Goal: Task Accomplishment & Management: Manage account settings

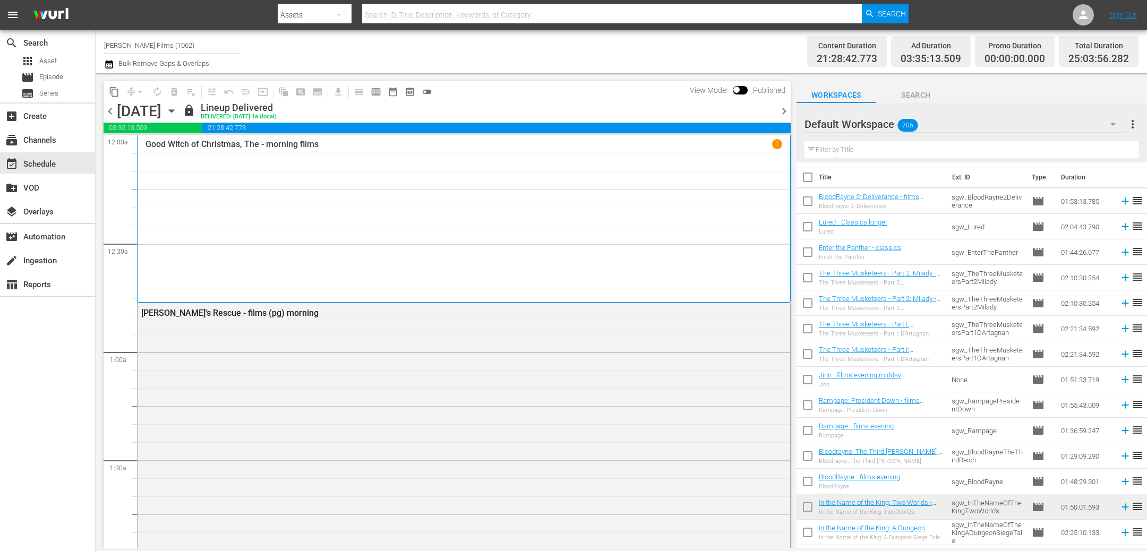
scroll to position [5184, 0]
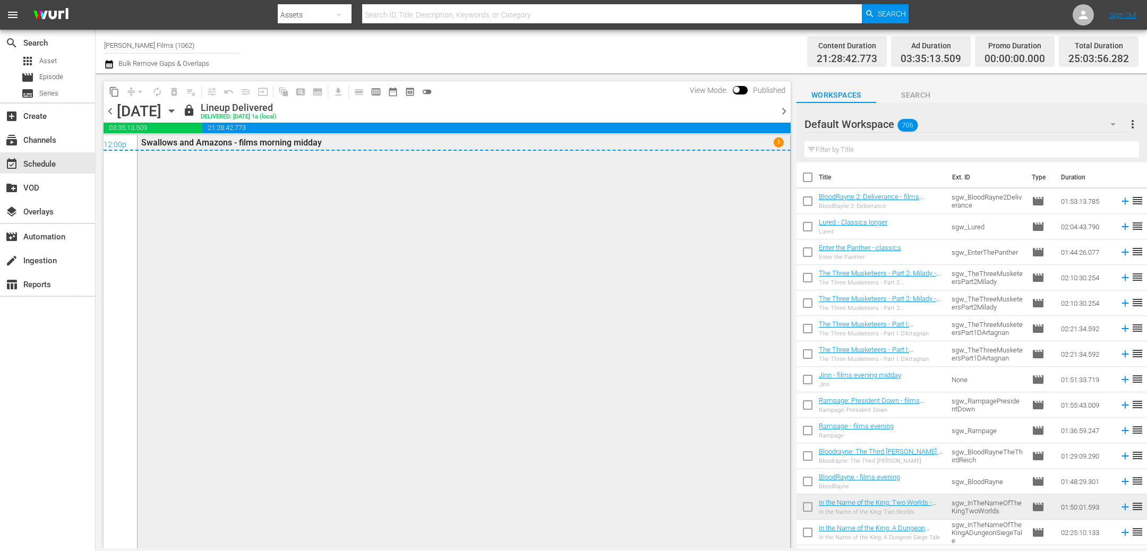
click at [364, 355] on div "Swallows and Amazons - films morning midday 1" at bounding box center [464, 340] width 653 height 414
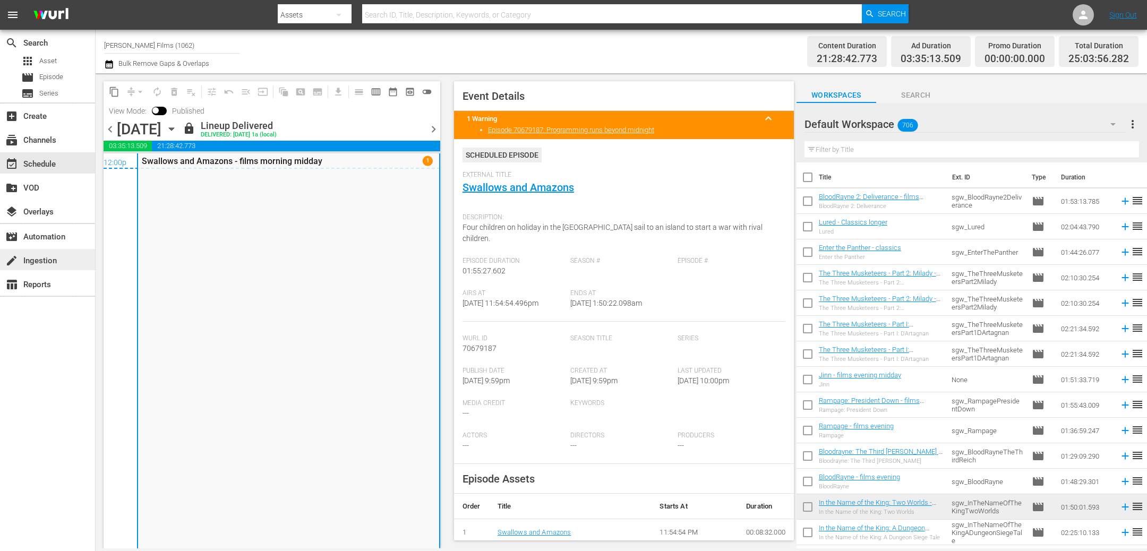
scroll to position [5183, 0]
click at [433, 129] on span "chevron_right" at bounding box center [433, 129] width 13 height 13
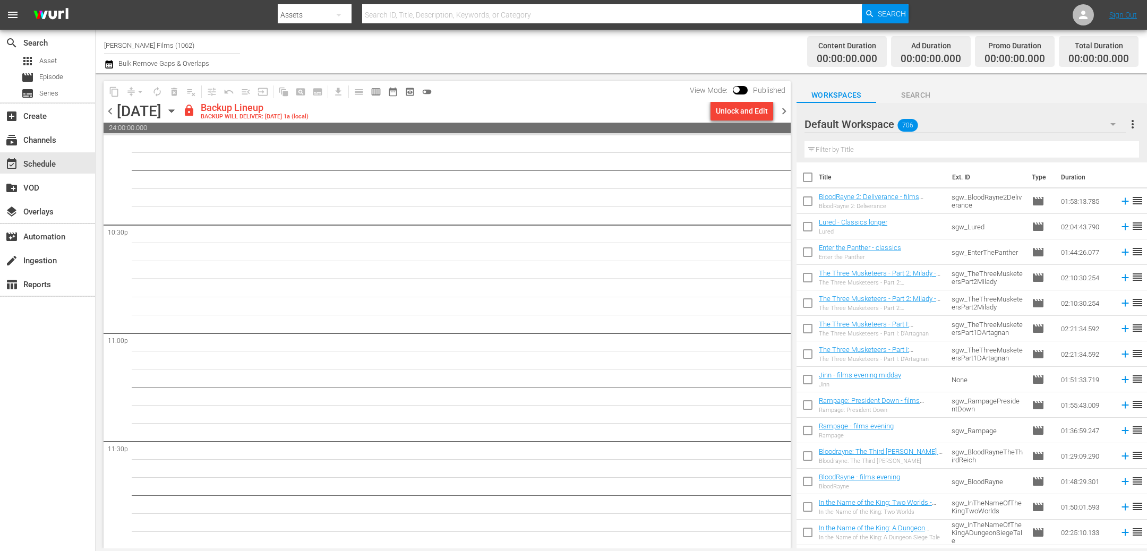
scroll to position [4786, 0]
click at [726, 116] on div "Unlock and Edit" at bounding box center [742, 110] width 52 height 19
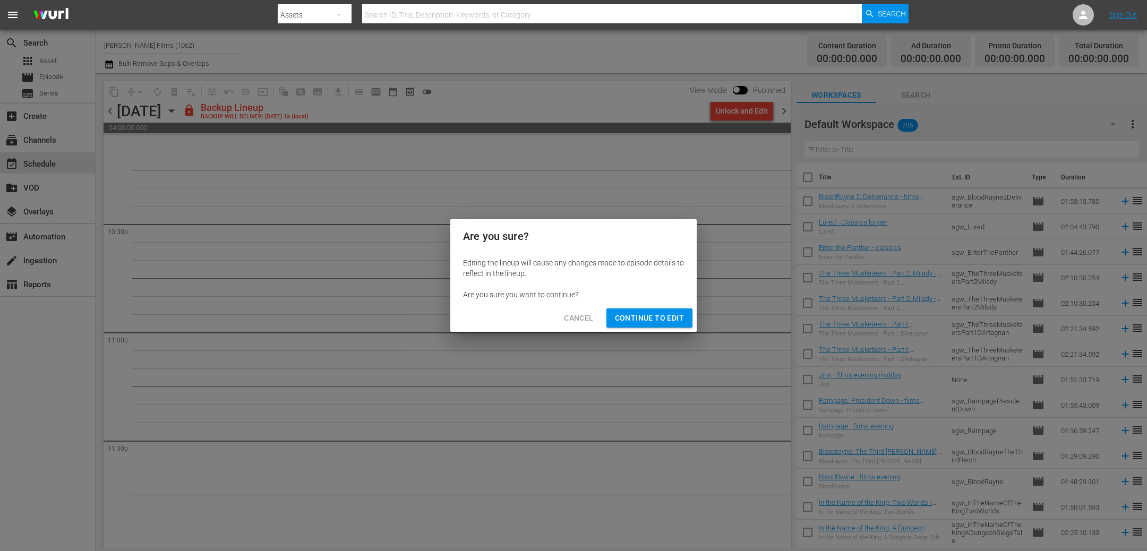
click at [641, 317] on span "Continue to Edit" at bounding box center [649, 318] width 69 height 13
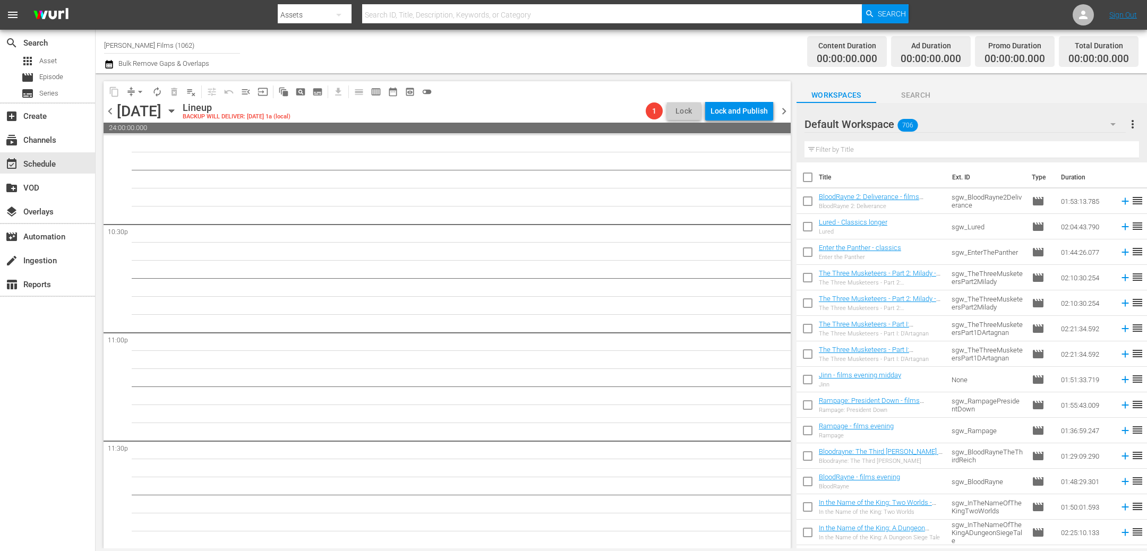
click at [784, 115] on span "chevron_right" at bounding box center [783, 111] width 13 height 13
click at [749, 110] on div "Unlock and Edit" at bounding box center [742, 110] width 52 height 19
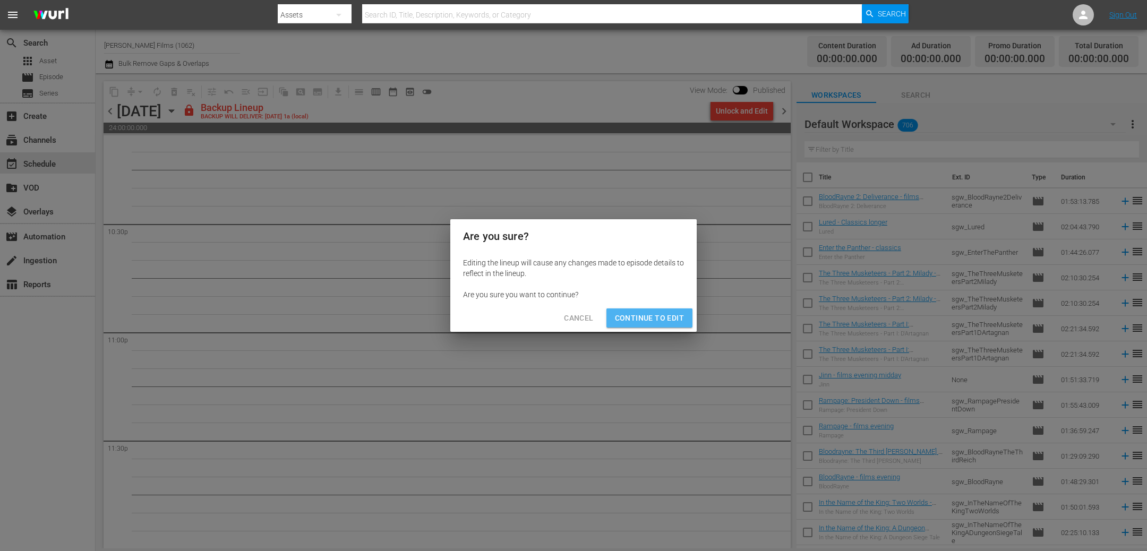
drag, startPoint x: 659, startPoint y: 321, endPoint x: 664, endPoint y: 318, distance: 6.1
click at [659, 321] on span "Continue to Edit" at bounding box center [649, 318] width 69 height 13
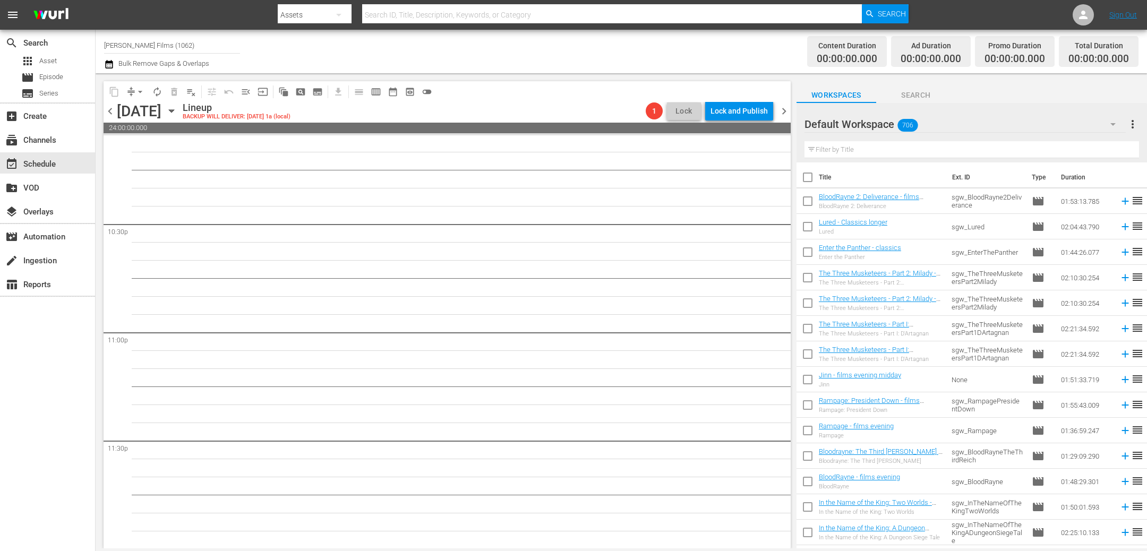
click at [785, 108] on span "chevron_right" at bounding box center [783, 111] width 13 height 13
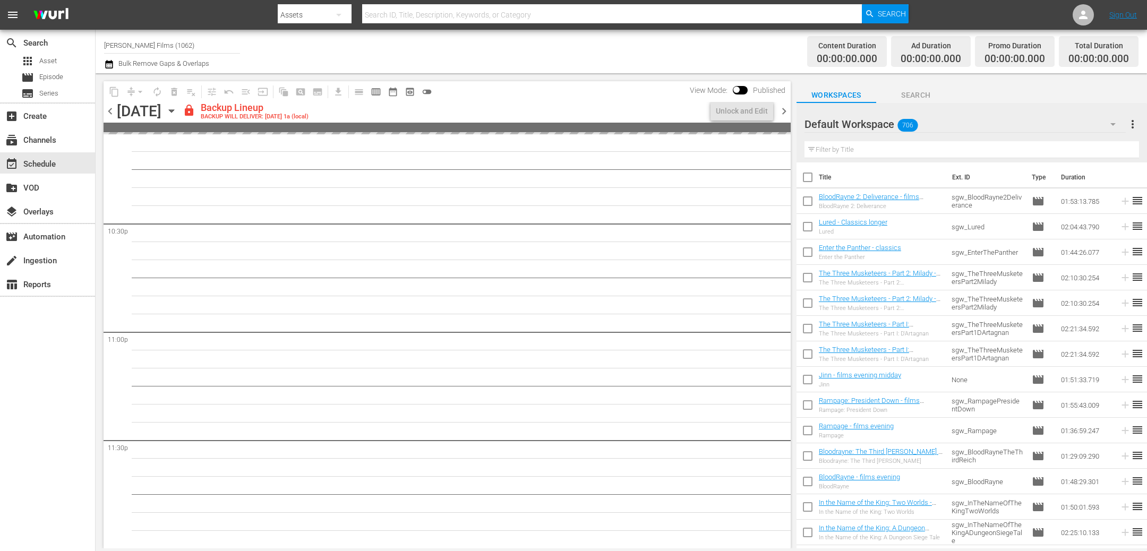
scroll to position [4786, 0]
click at [736, 111] on div "Unlock and Edit" at bounding box center [742, 110] width 52 height 19
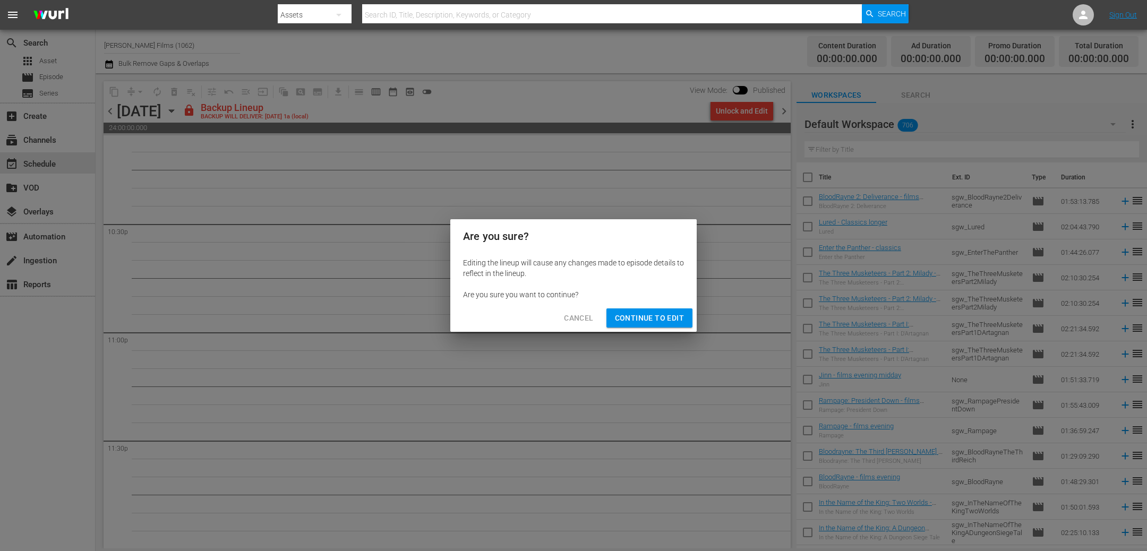
click at [664, 320] on span "Continue to Edit" at bounding box center [649, 318] width 69 height 13
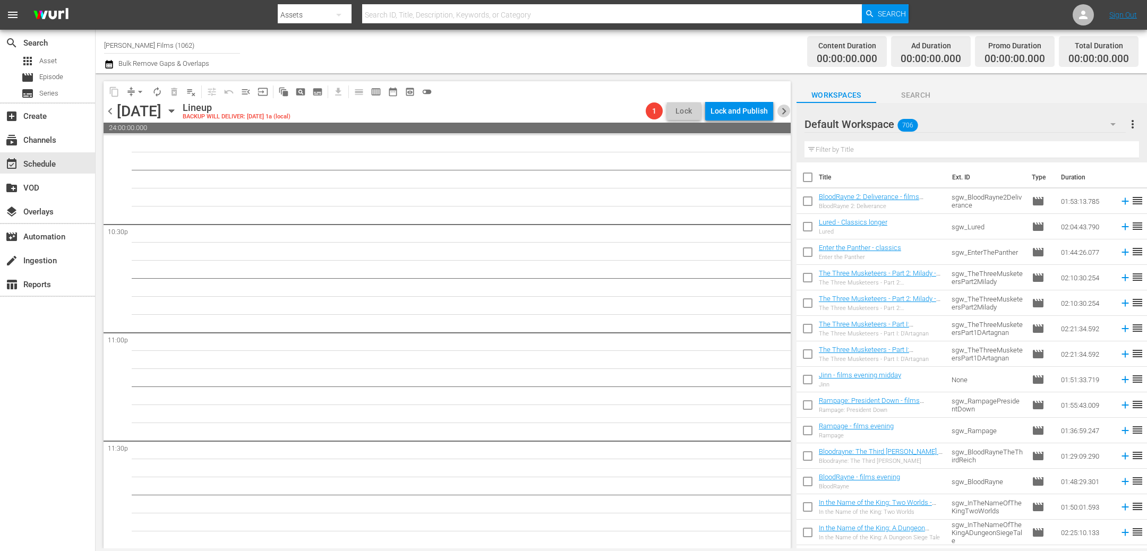
click at [785, 111] on span "chevron_right" at bounding box center [783, 111] width 13 height 13
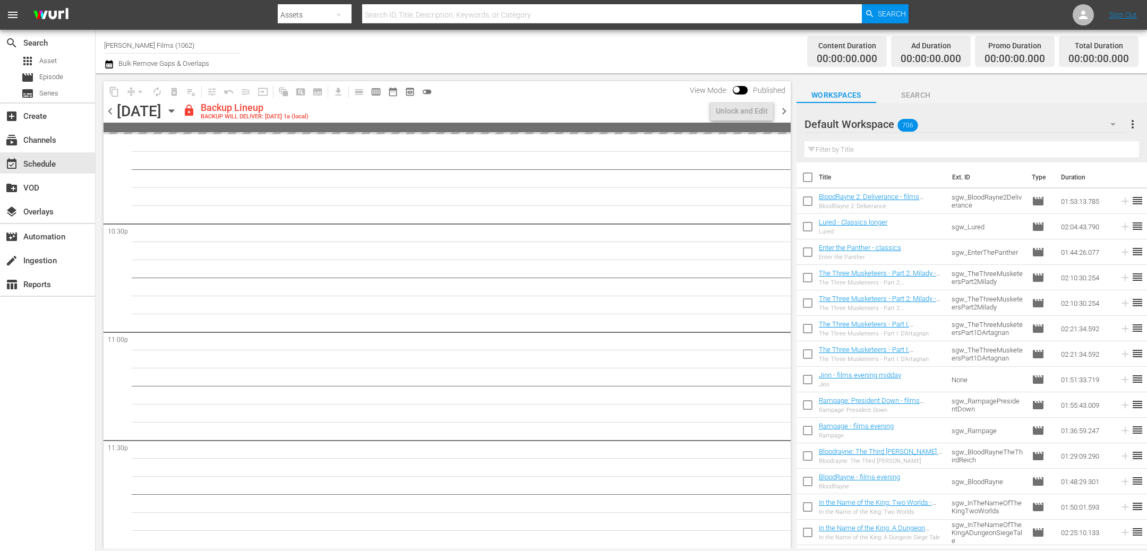
scroll to position [4786, 0]
click at [750, 113] on div "Unlock and Edit" at bounding box center [742, 110] width 52 height 19
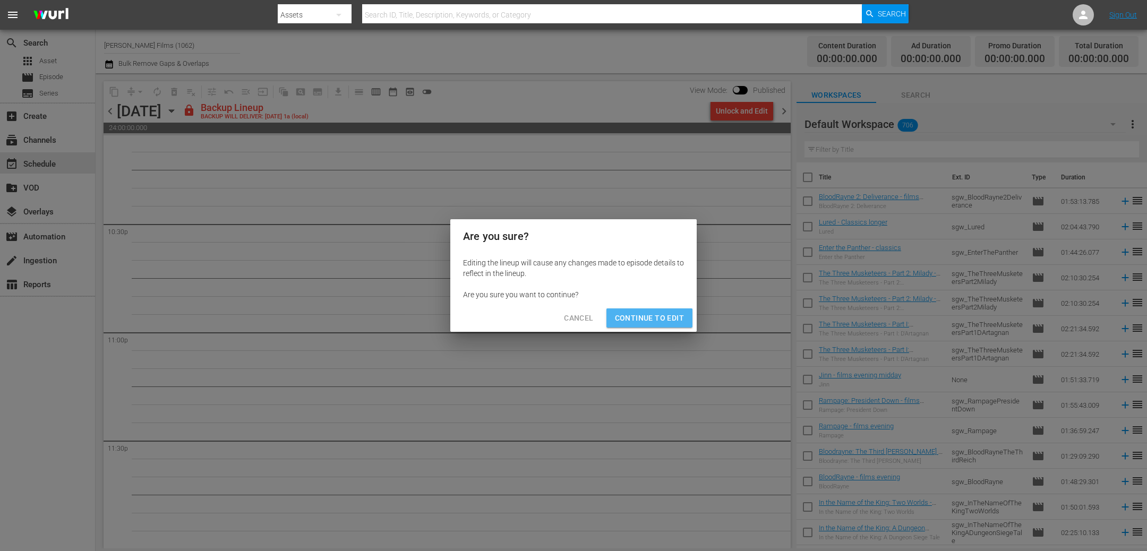
drag, startPoint x: 641, startPoint y: 323, endPoint x: 638, endPoint y: 314, distance: 8.9
click at [640, 323] on span "Continue to Edit" at bounding box center [649, 318] width 69 height 13
